Goal: Information Seeking & Learning: Compare options

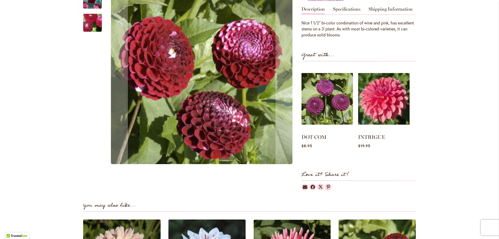
scroll to position [104, 0]
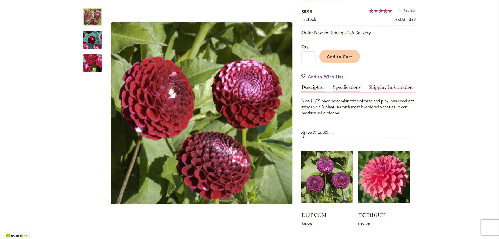
drag, startPoint x: 350, startPoint y: 74, endPoint x: 347, endPoint y: 74, distance: 3.1
click at [349, 85] on link "Specifications" at bounding box center [347, 89] width 28 height 8
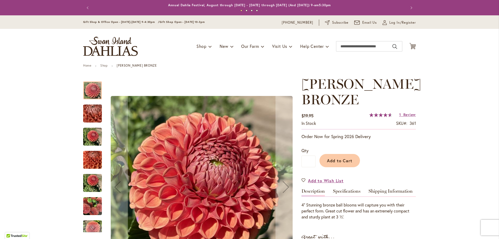
scroll to position [52, 0]
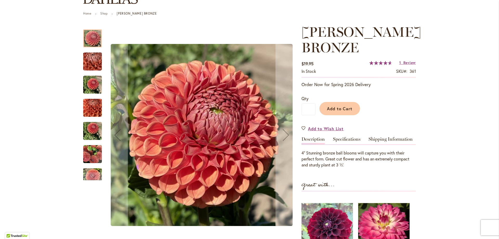
click at [89, 84] on img "CORNEL BRONZE" at bounding box center [92, 84] width 19 height 19
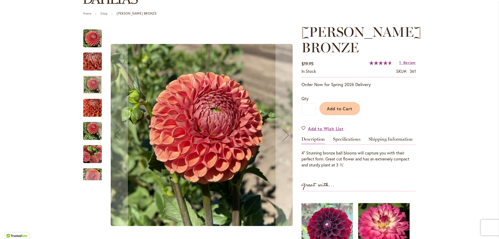
click at [96, 111] on img "CORNEL BRONZE" at bounding box center [92, 107] width 19 height 25
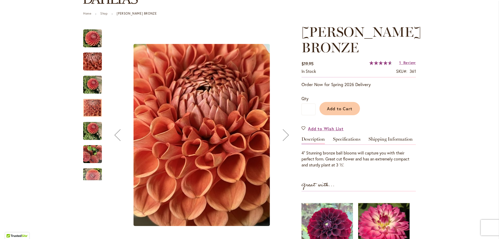
click at [92, 129] on img "CORNEL BRONZE" at bounding box center [92, 130] width 19 height 25
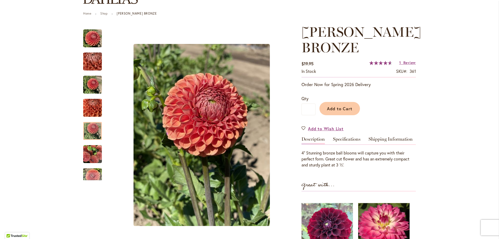
scroll to position [104, 0]
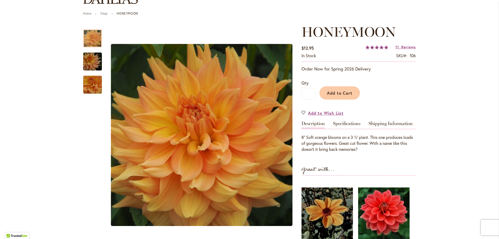
scroll to position [104, 0]
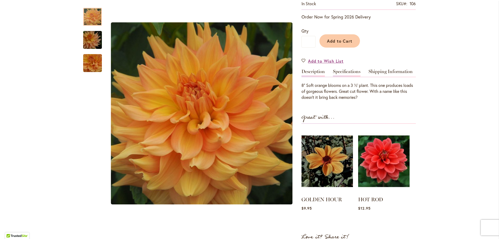
click at [347, 70] on link "Specifications" at bounding box center [347, 73] width 28 height 8
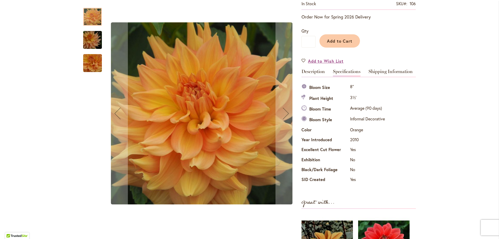
scroll to position [0, 0]
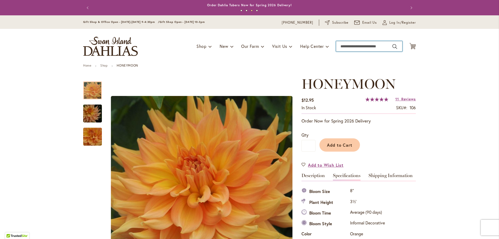
click at [368, 47] on input "Search" at bounding box center [369, 46] width 66 height 10
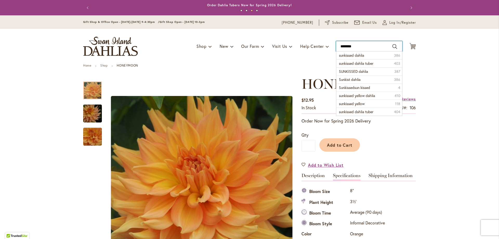
type input "*********"
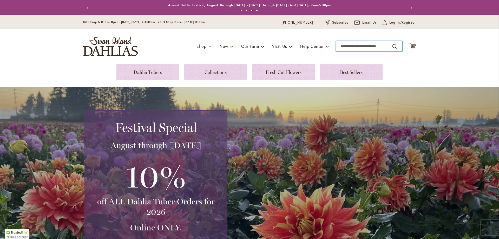
click at [343, 43] on input "Search" at bounding box center [369, 46] width 66 height 10
click at [353, 46] on input "Search" at bounding box center [369, 46] width 66 height 10
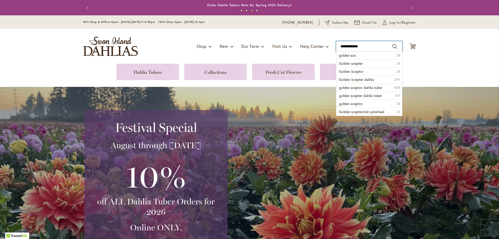
type input "**********"
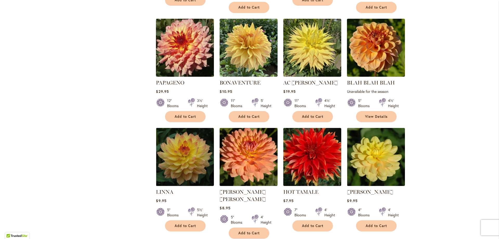
scroll to position [390, 0]
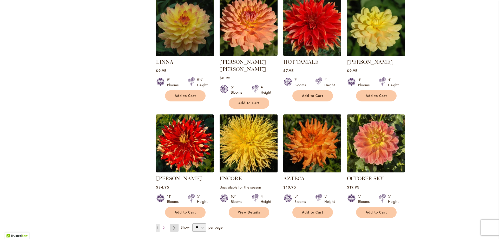
click at [173, 224] on link "Page Next" at bounding box center [174, 228] width 9 height 8
